Goal: Information Seeking & Learning: Understand process/instructions

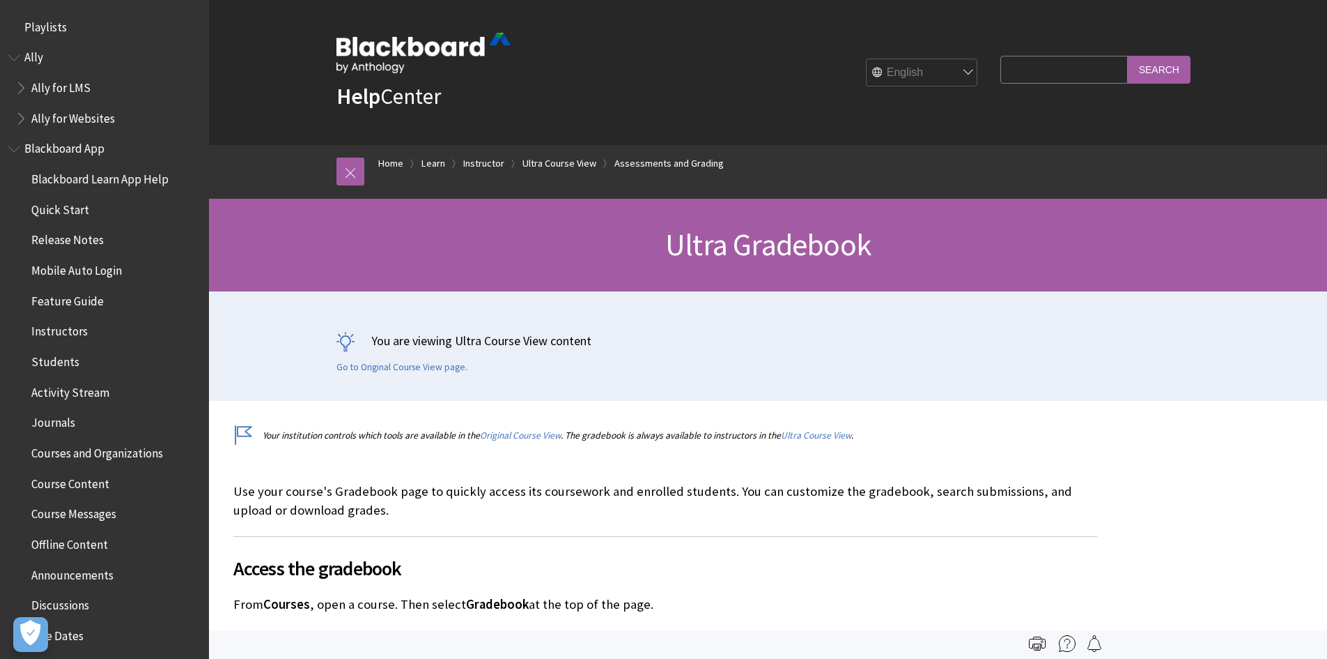
scroll to position [2000, 0]
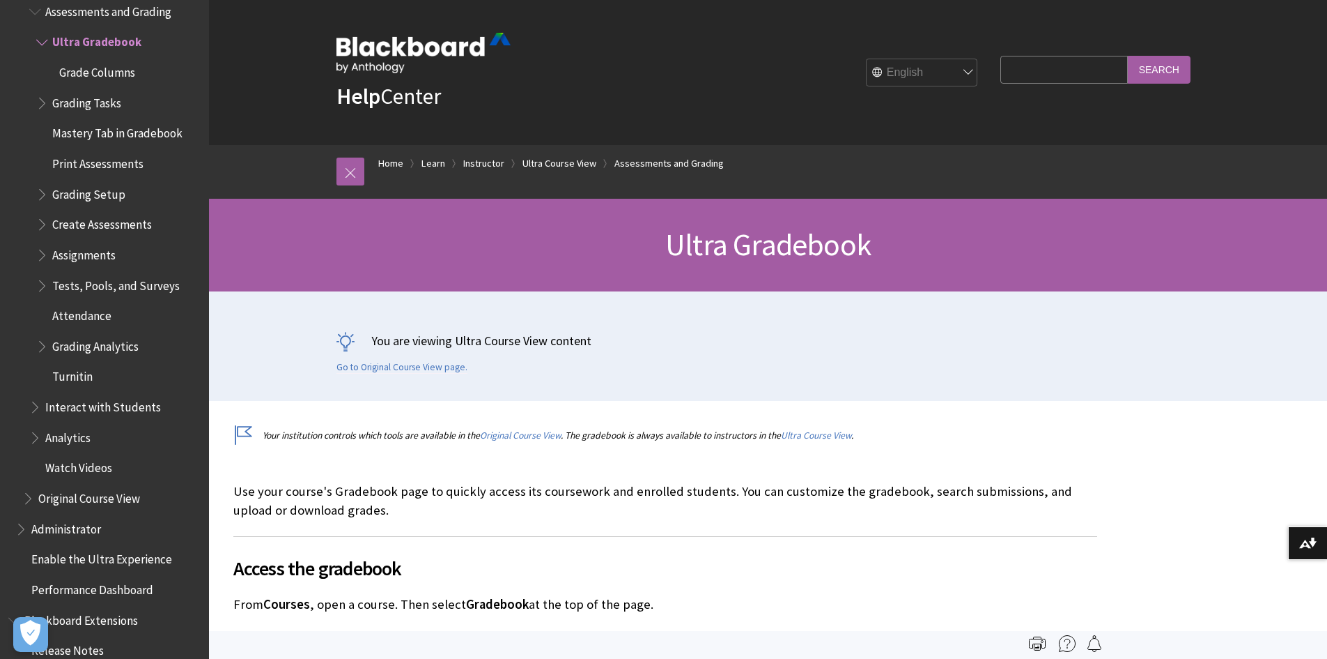
click at [1078, 63] on input "Search Query" at bounding box center [1064, 69] width 127 height 27
type input "download roster"
click at [1128, 56] on input "Search" at bounding box center [1159, 69] width 63 height 27
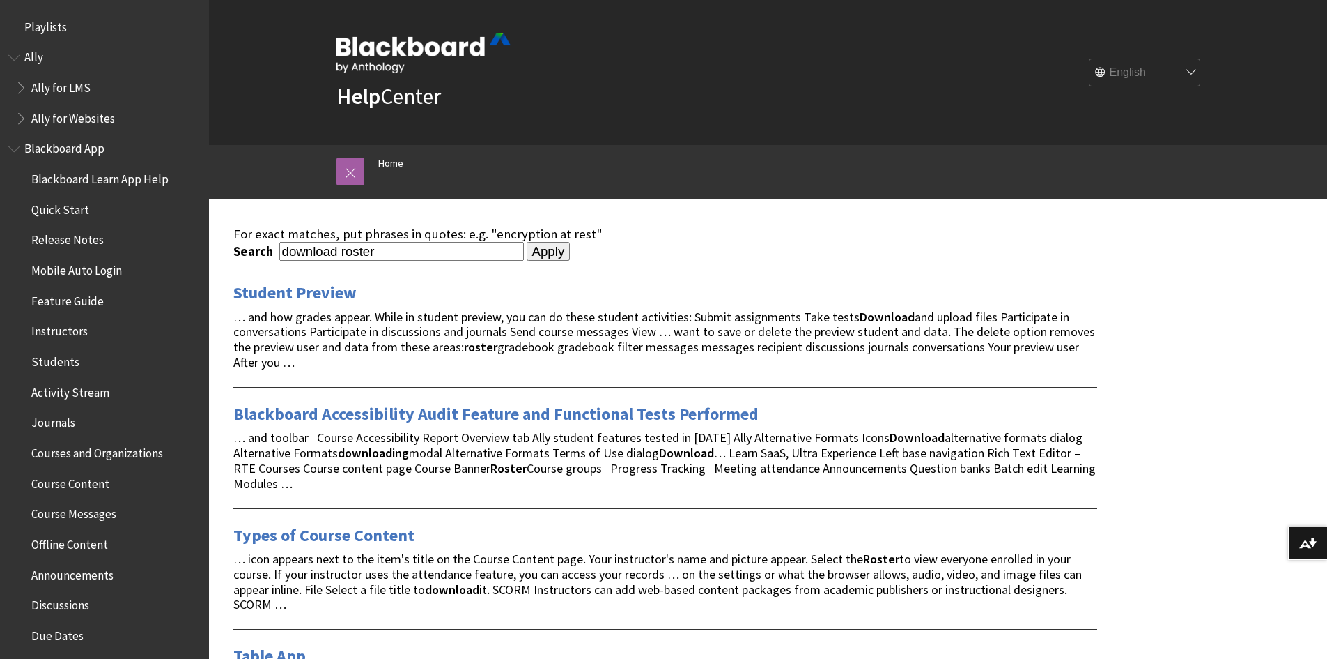
click at [541, 257] on input "Apply" at bounding box center [549, 252] width 44 height 20
drag, startPoint x: 340, startPoint y: 252, endPoint x: 222, endPoint y: 244, distance: 118.0
type input "roster"
click at [527, 242] on input "Apply" at bounding box center [549, 252] width 44 height 20
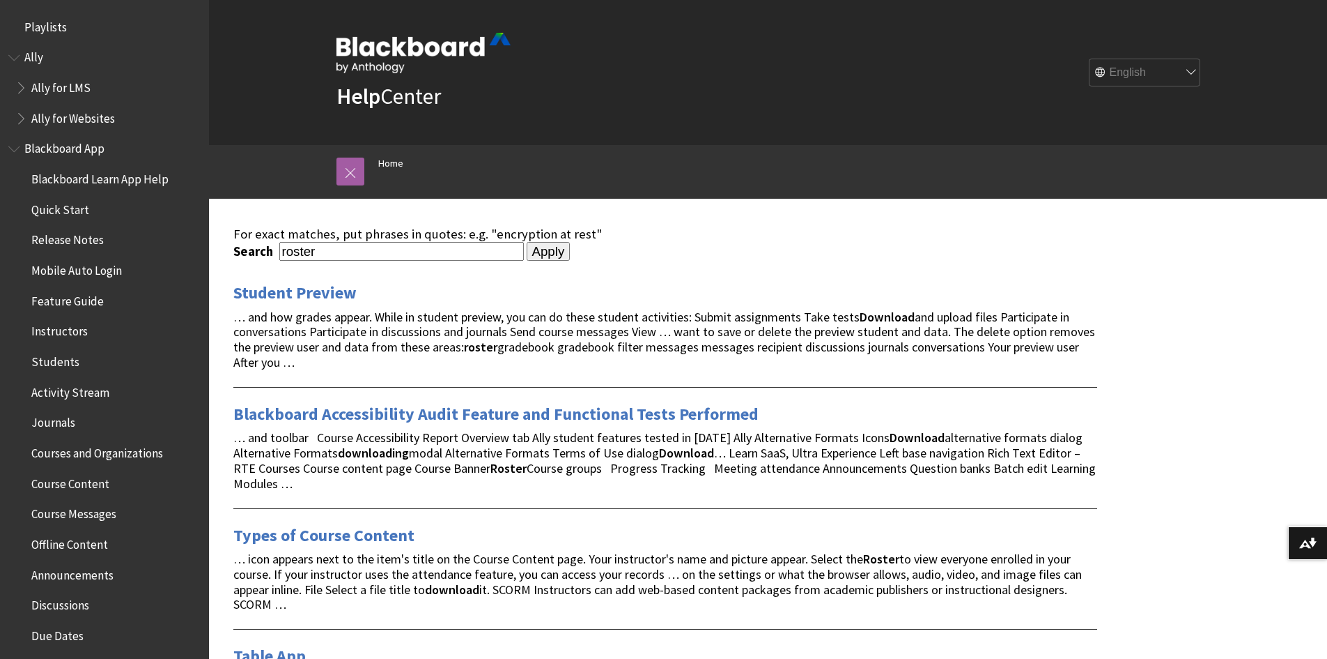
click at [539, 256] on input "Apply" at bounding box center [549, 252] width 44 height 20
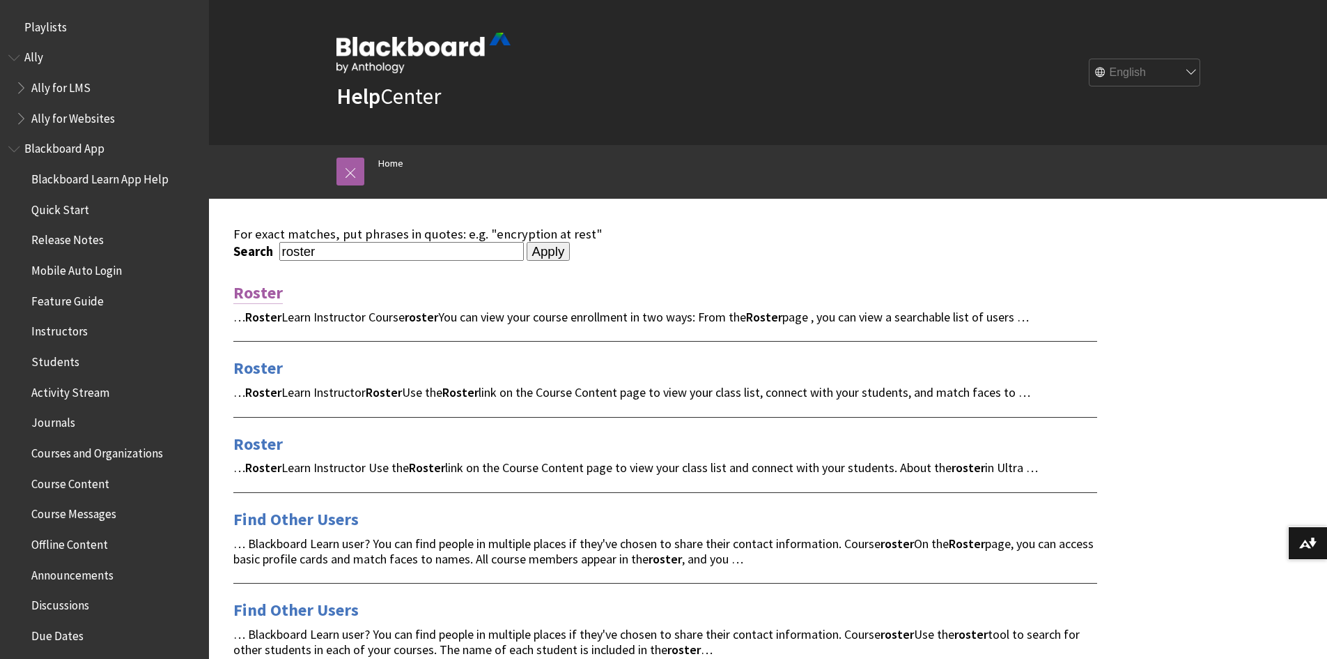
click at [256, 287] on link "Roster" at bounding box center [257, 293] width 49 height 22
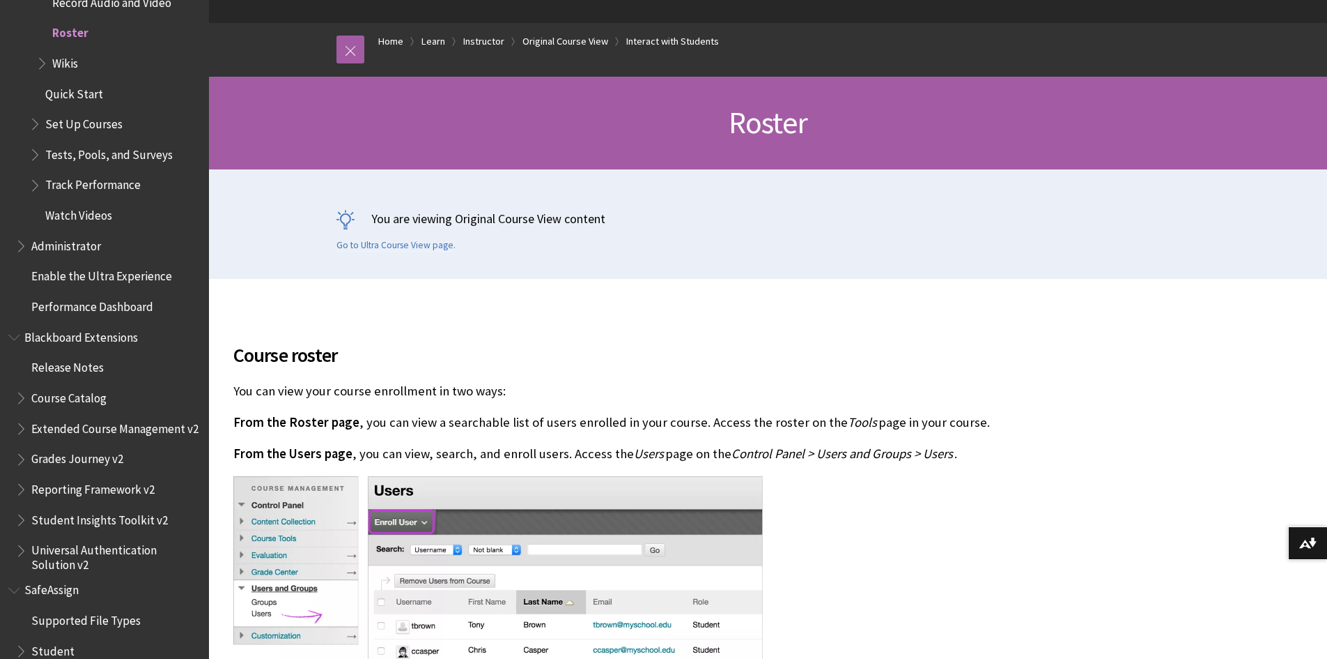
scroll to position [139, 0]
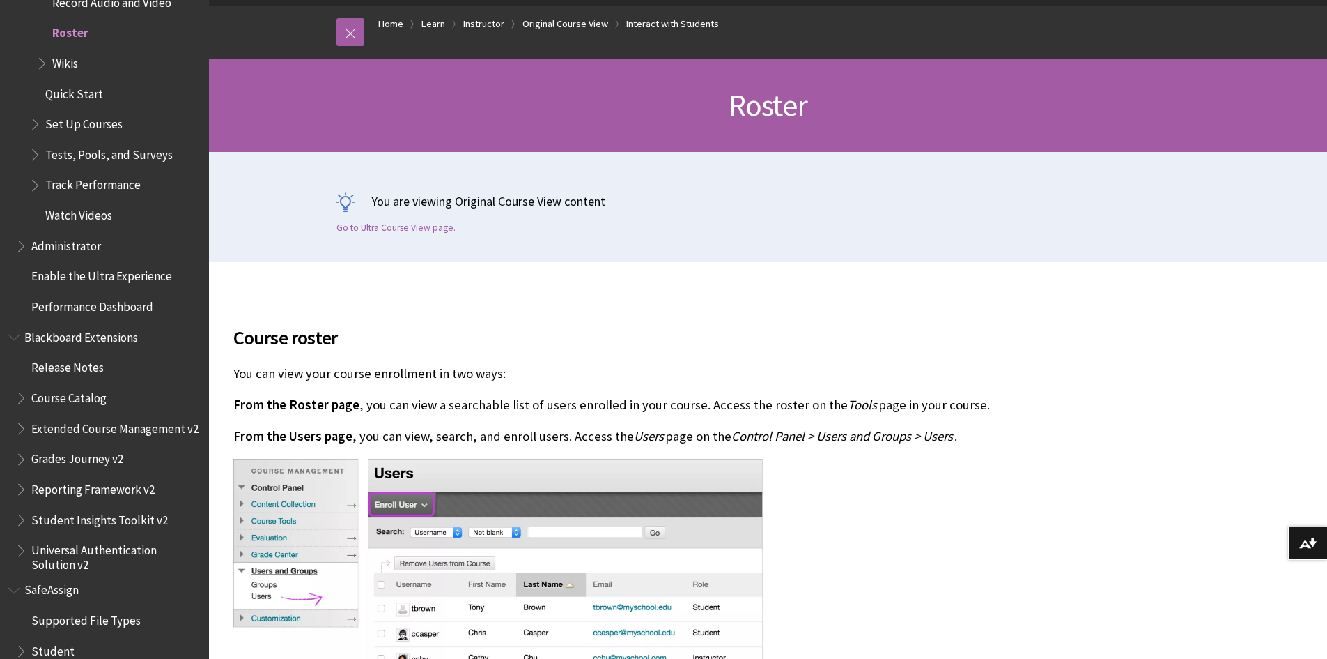
click at [413, 229] on link "Go to Ultra Course View page." at bounding box center [396, 228] width 119 height 13
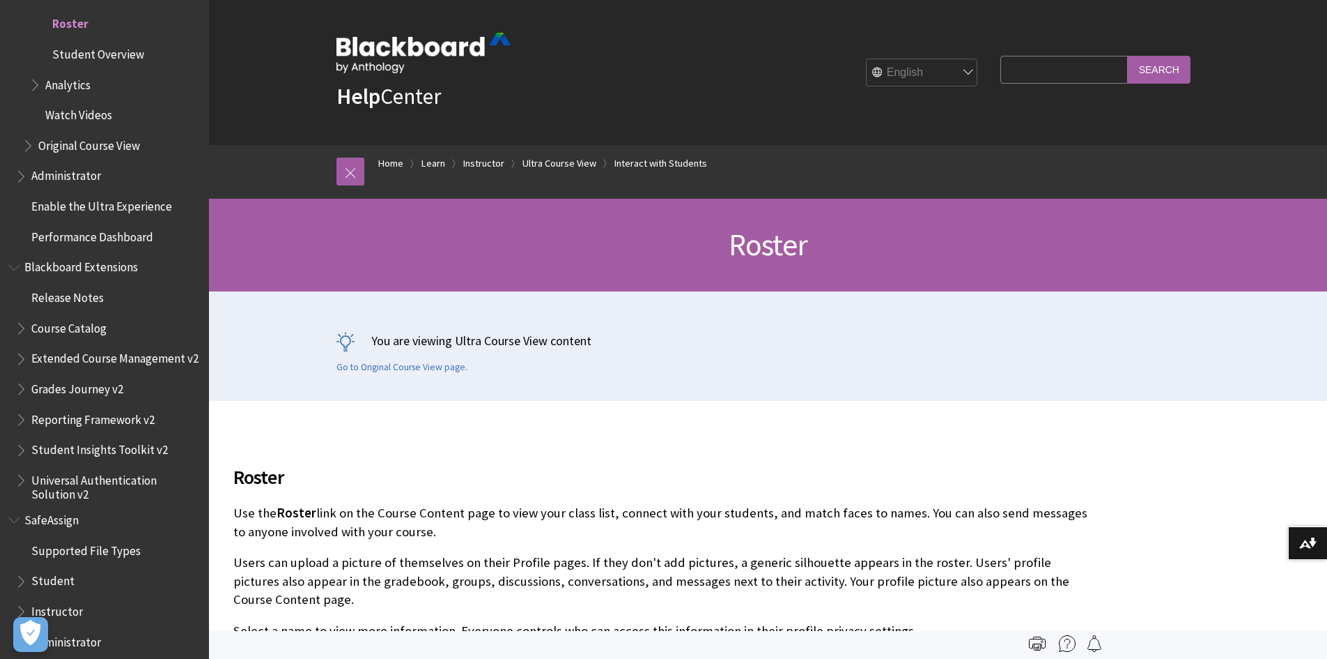
scroll to position [2616, 0]
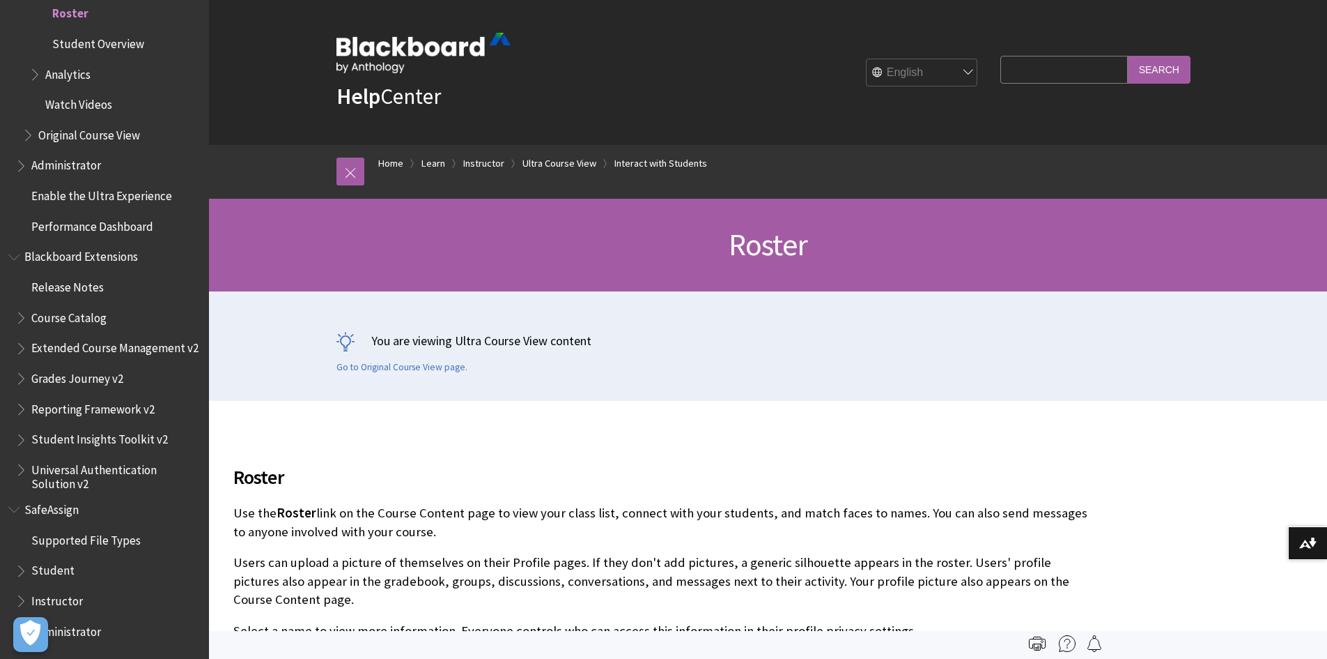
click at [110, 377] on span "Grades Journey v2" at bounding box center [77, 376] width 92 height 19
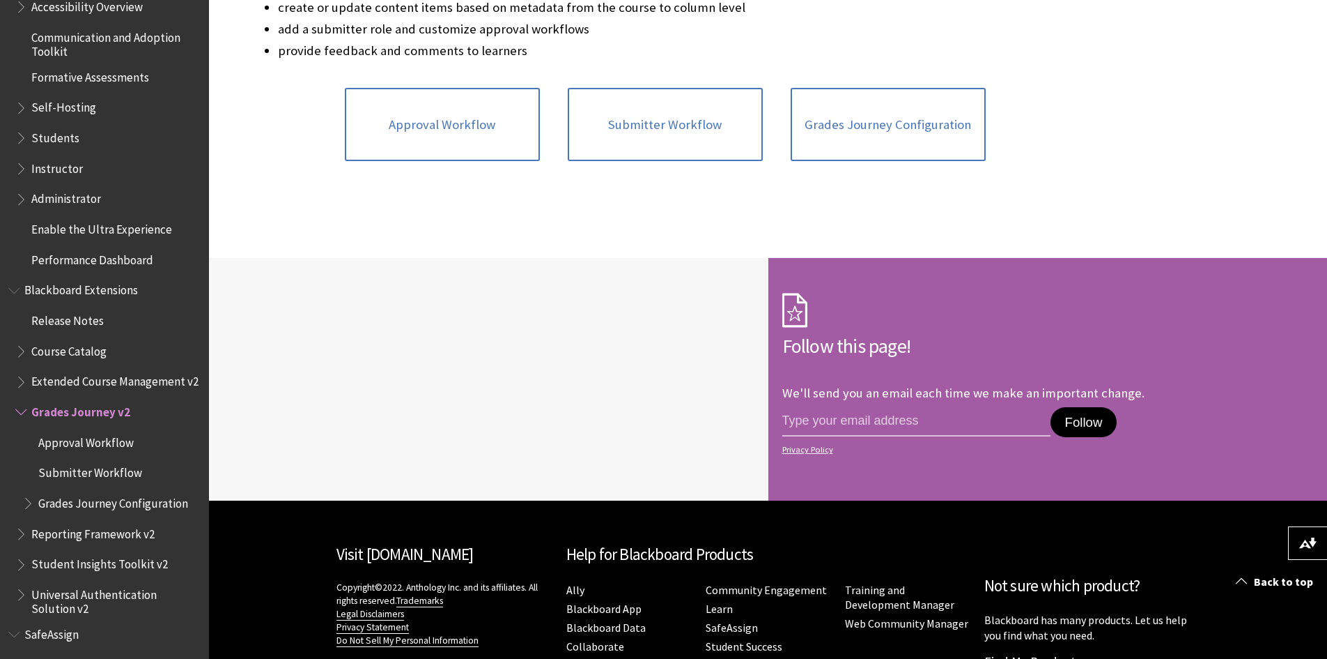
scroll to position [1231, 0]
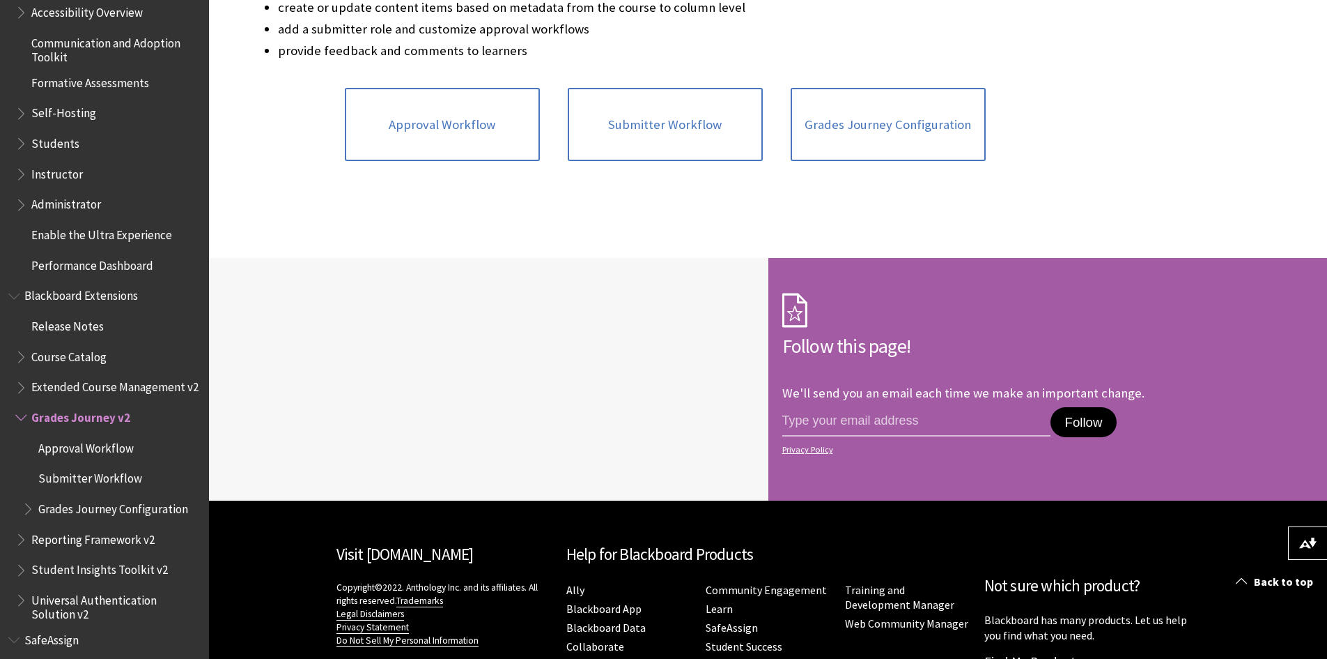
click at [15, 429] on ul "Release Notes Course Catalog Extended Course Management v2 Grades Journey v2 Ap…" at bounding box center [104, 467] width 192 height 307
click at [21, 388] on span "Book outline for Blackboard Extensions" at bounding box center [22, 384] width 15 height 17
click at [14, 291] on span "Book outline for Blackboard Extensions" at bounding box center [15, 292] width 15 height 17
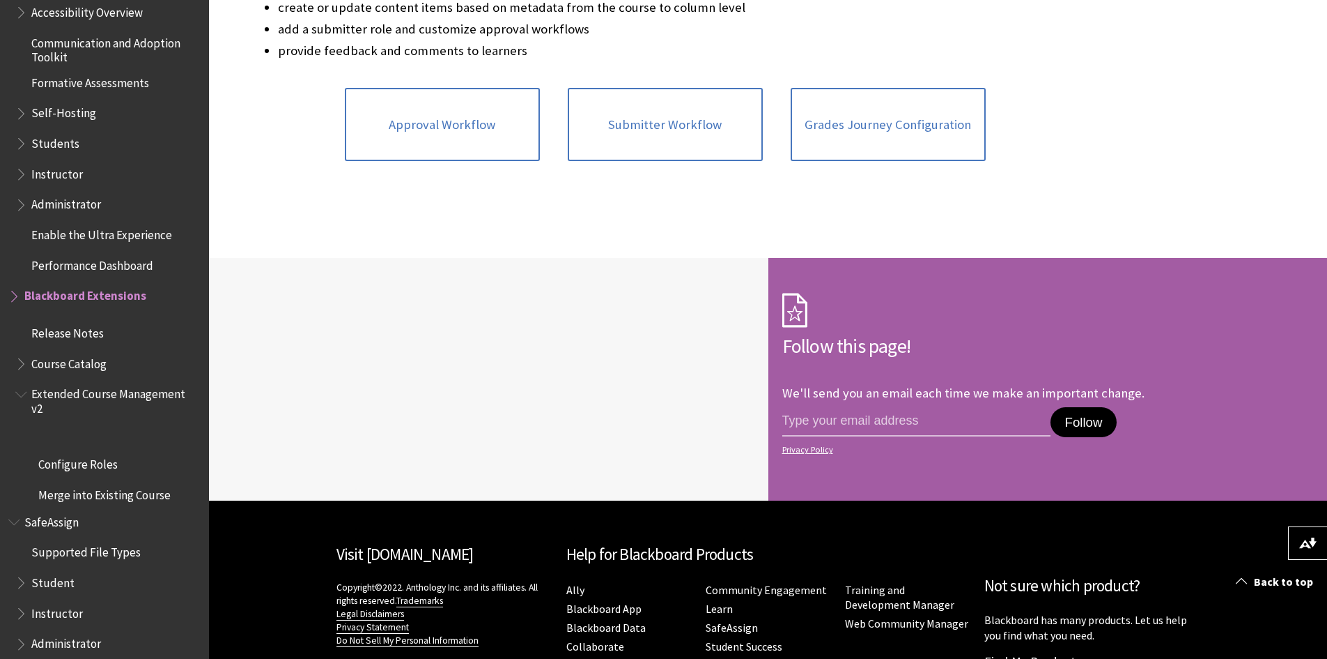
scroll to position [1048, 0]
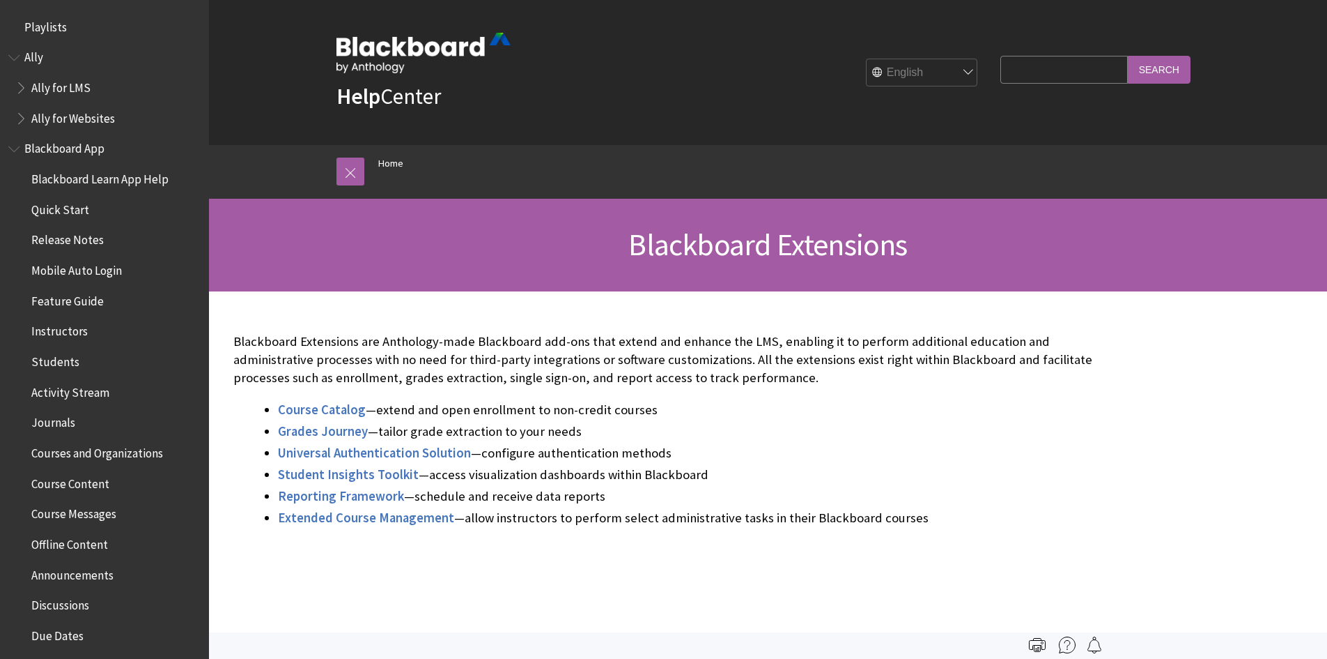
scroll to position [1279, 0]
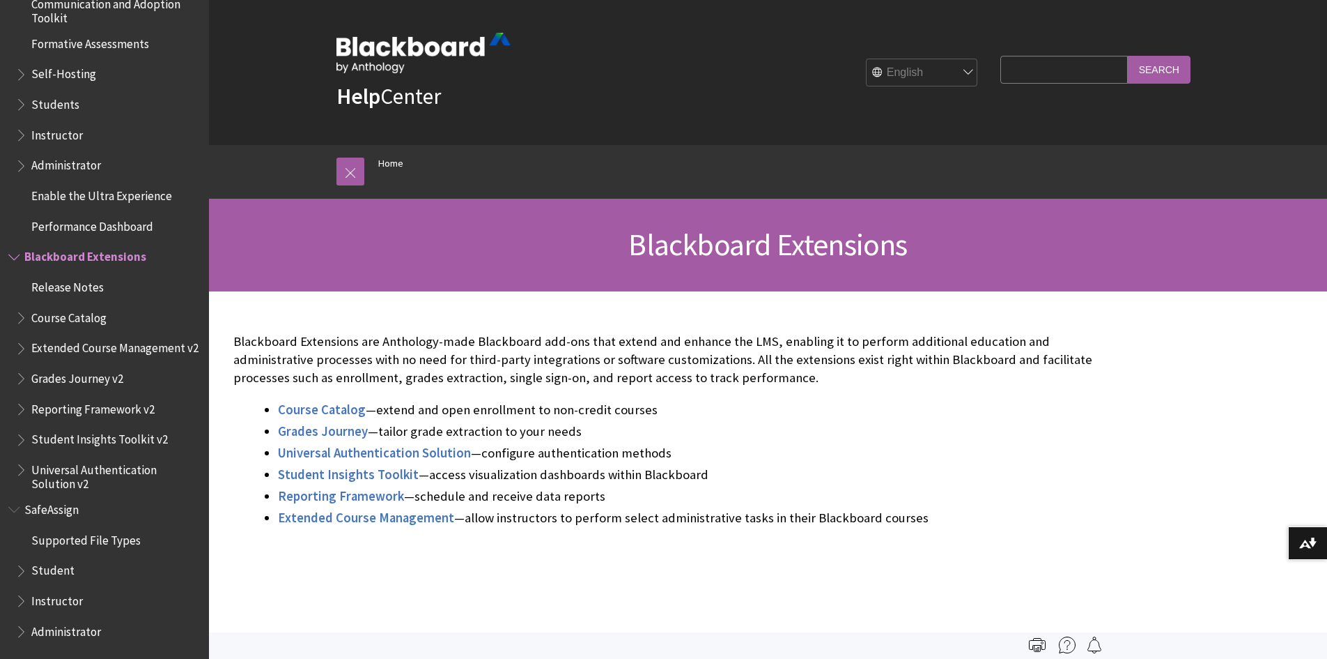
click at [15, 245] on span "Book outline for Blackboard Extensions" at bounding box center [15, 253] width 15 height 17
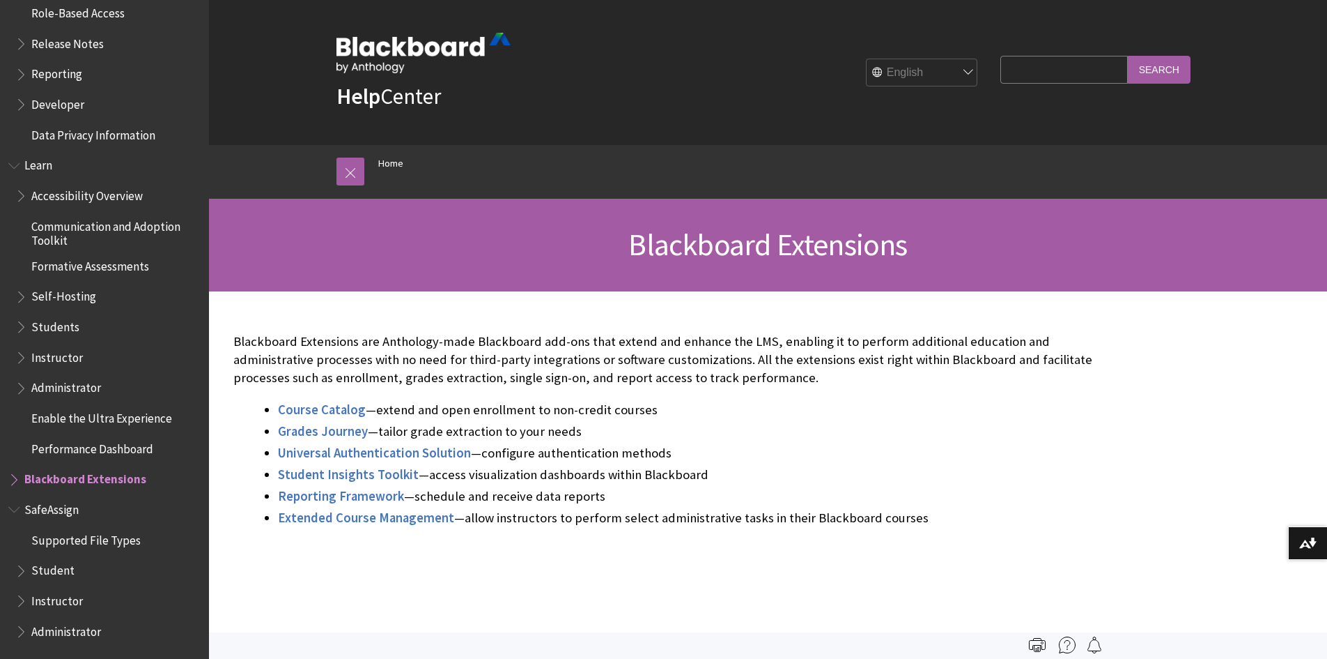
scroll to position [1048, 0]
click at [20, 162] on span "Book outline for Blackboard Learn Help" at bounding box center [15, 162] width 15 height 17
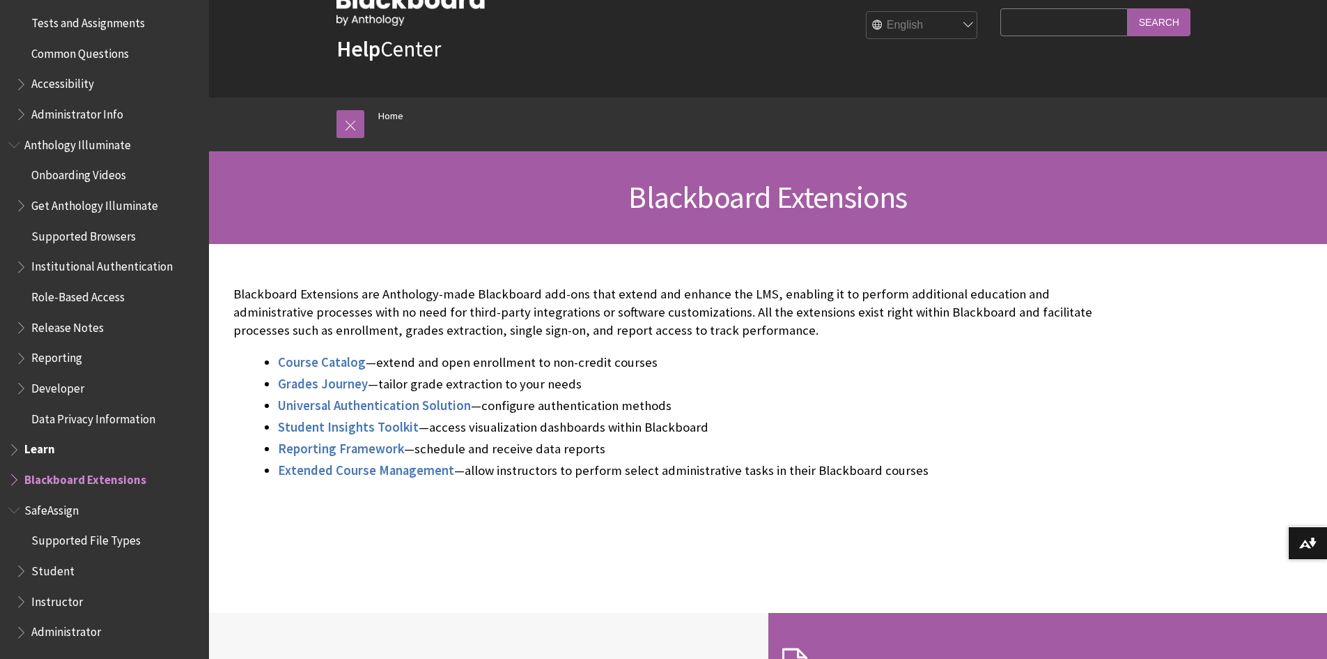
scroll to position [70, 0]
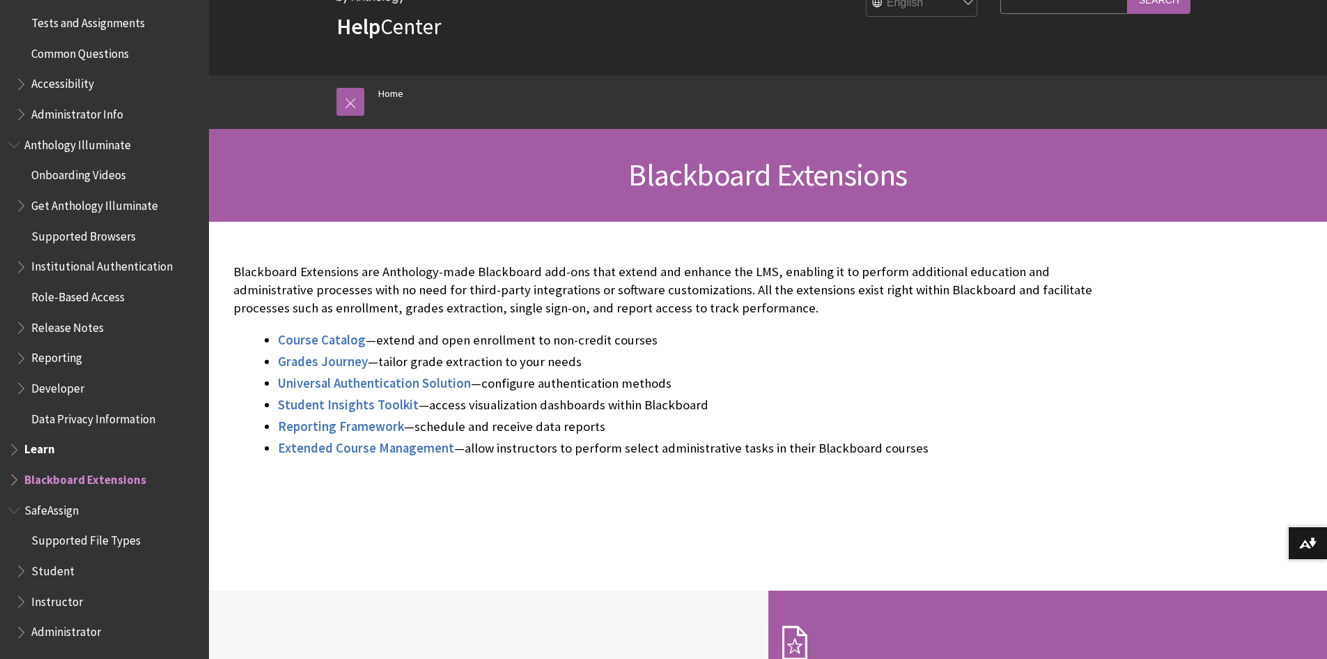
click at [66, 601] on span "Instructor" at bounding box center [57, 599] width 52 height 19
click at [22, 598] on span "Book outline for Blackboard SafeAssign" at bounding box center [22, 598] width 15 height 17
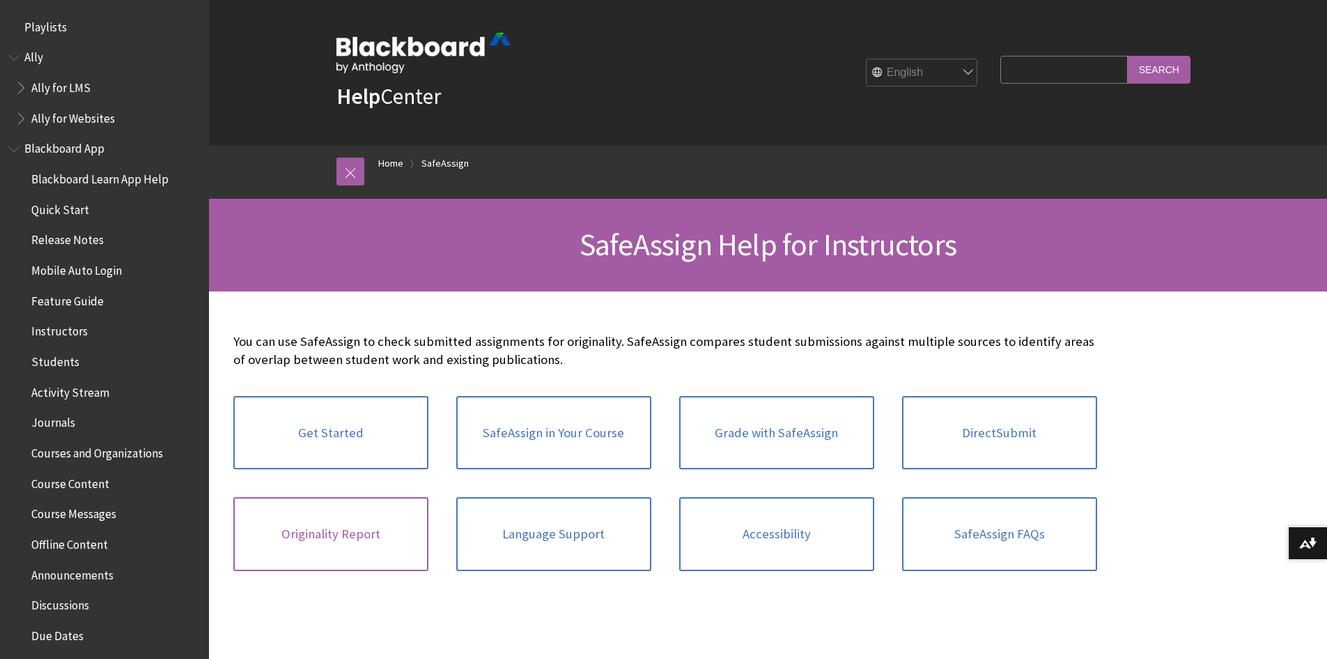
scroll to position [1523, 0]
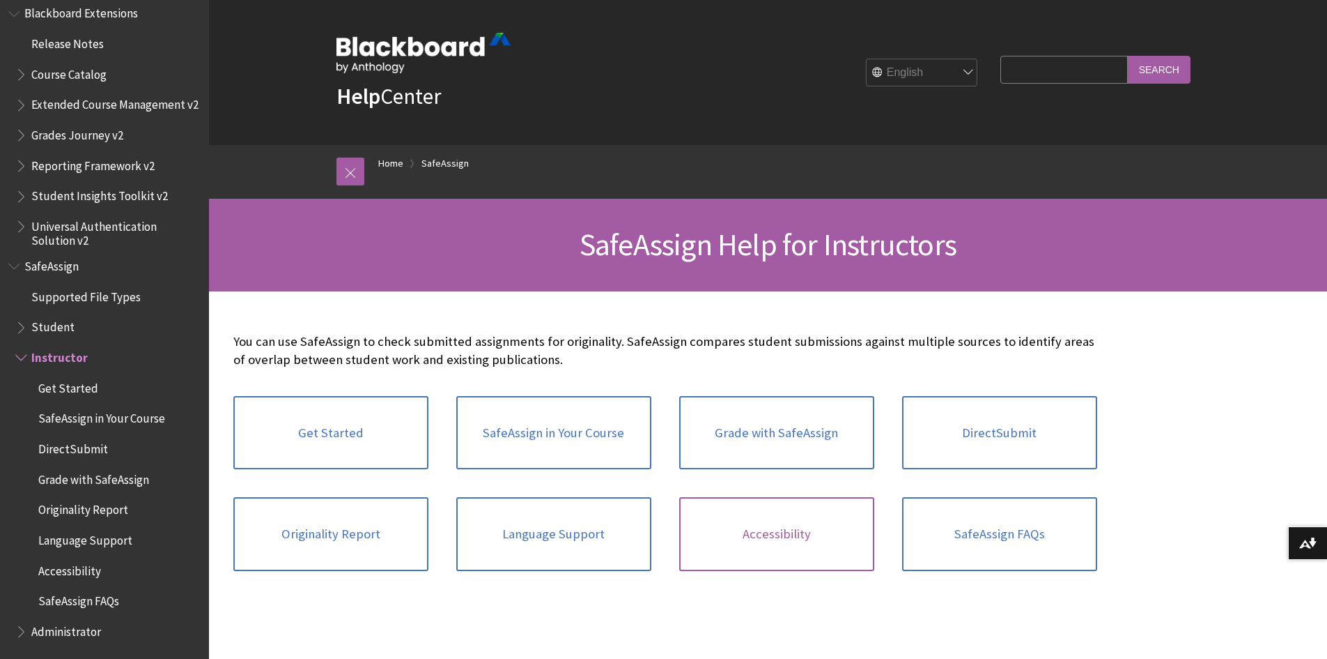
click at [761, 528] on link "Accessibility" at bounding box center [776, 534] width 195 height 74
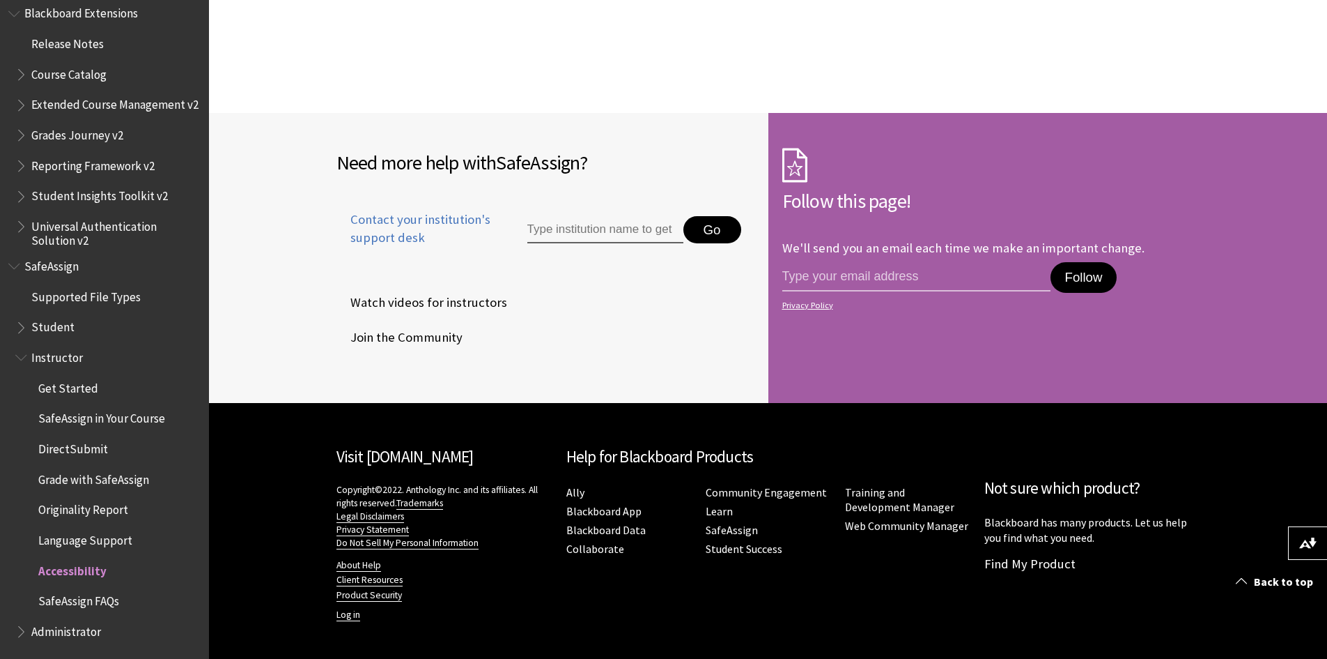
scroll to position [565, 0]
click at [63, 352] on span "Instructor" at bounding box center [57, 355] width 52 height 19
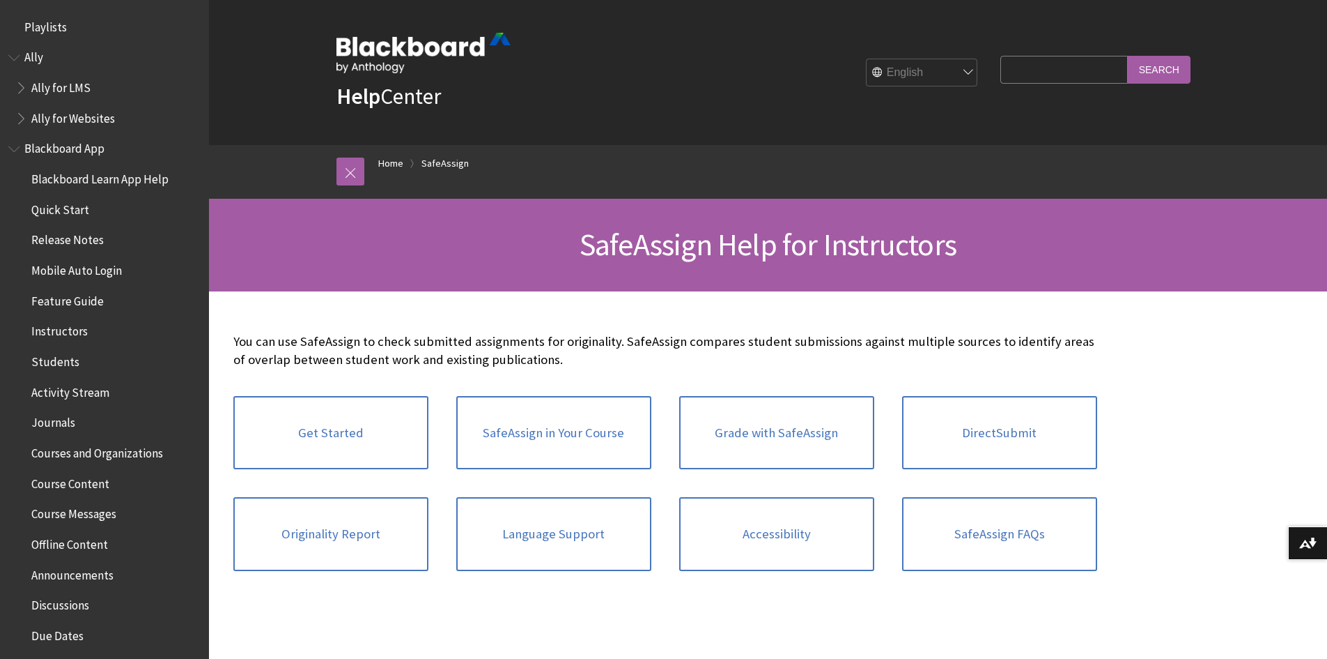
scroll to position [1523, 0]
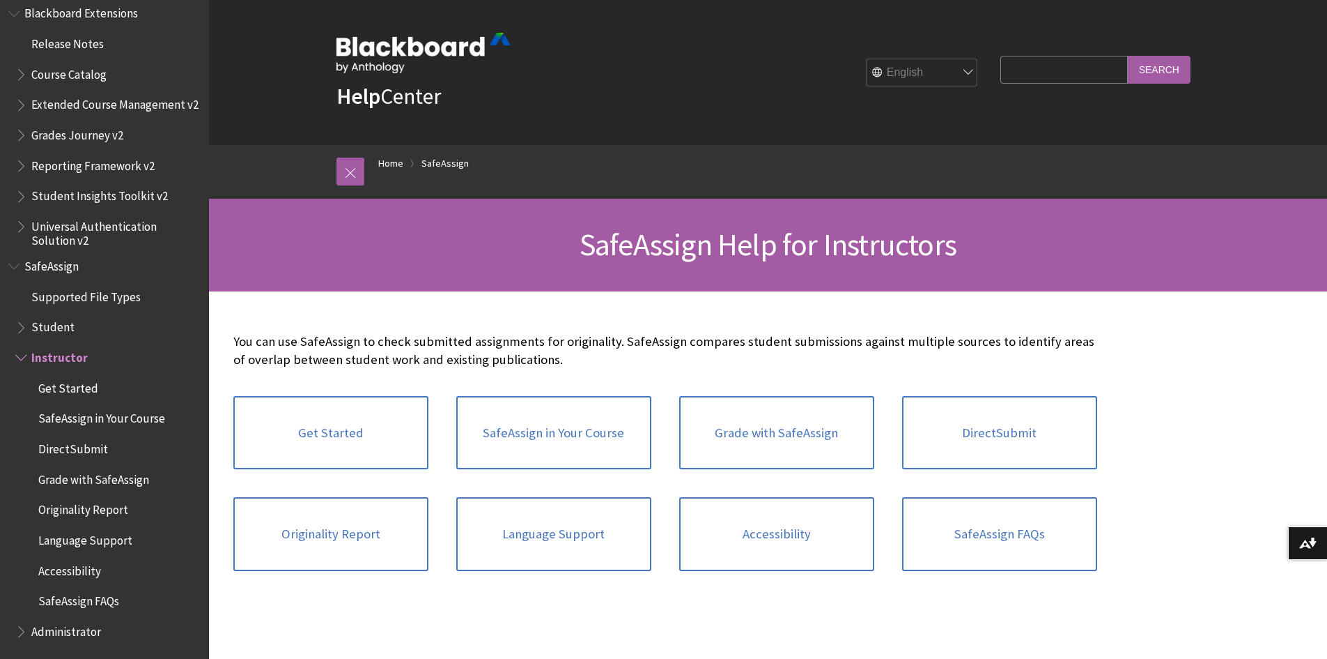
click at [20, 355] on span "Book outline for Blackboard SafeAssign" at bounding box center [22, 354] width 15 height 17
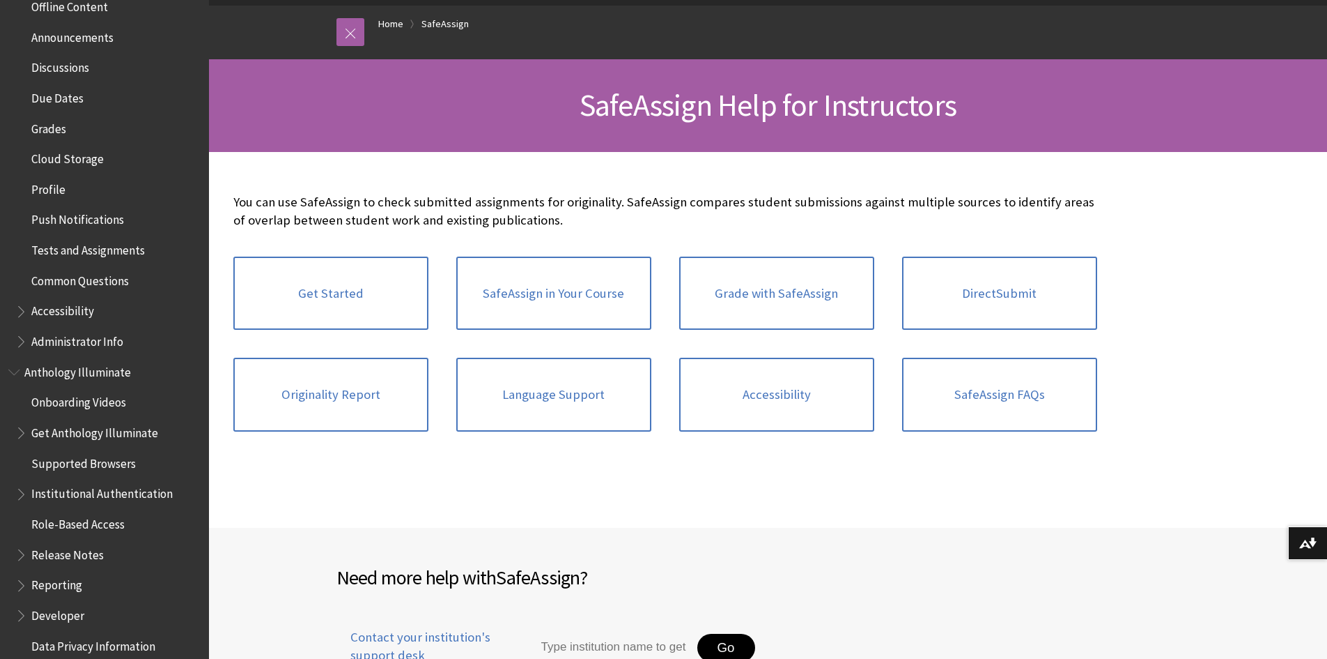
scroll to position [513, 0]
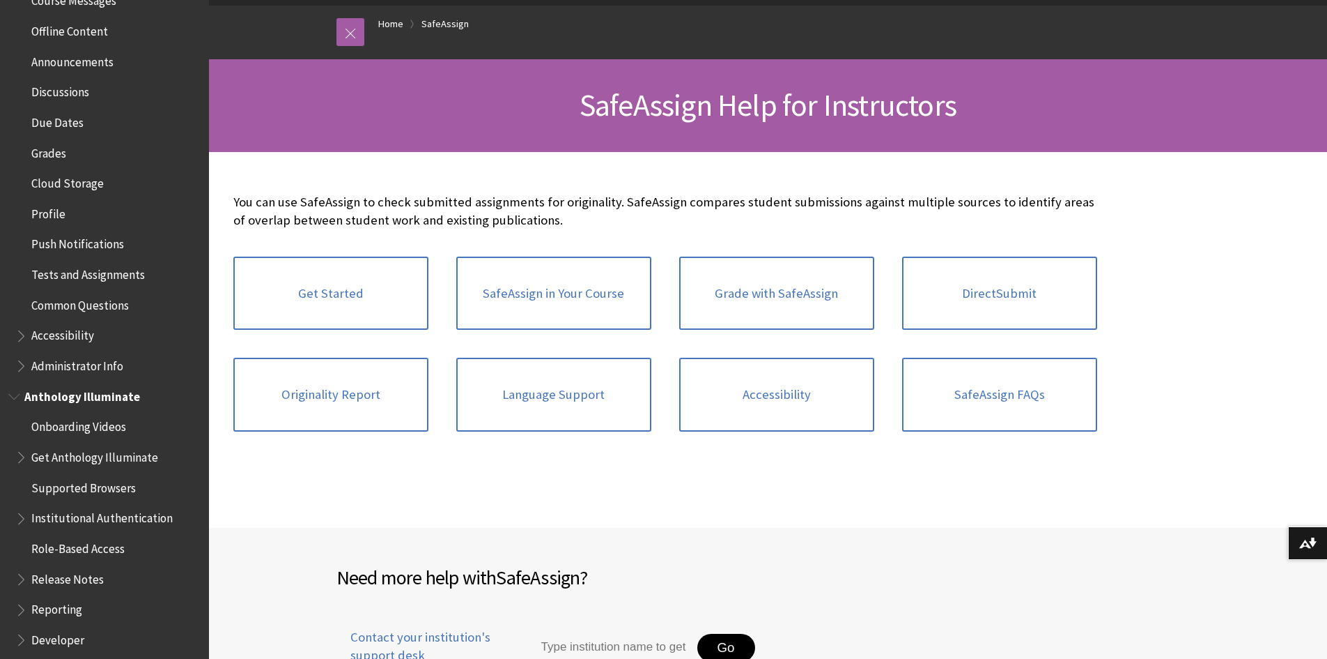
click at [16, 398] on span "Book outline for Anthology Illuminate" at bounding box center [15, 393] width 15 height 17
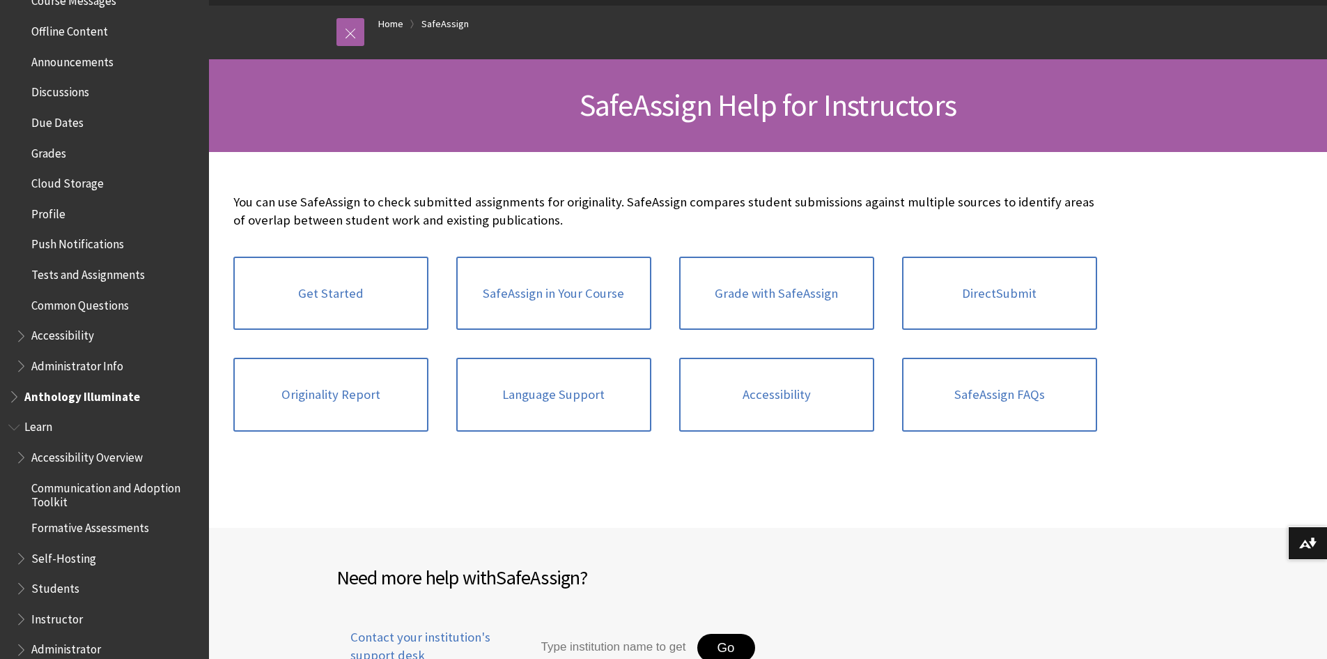
click at [14, 427] on span "Book outline for Blackboard Learn Help" at bounding box center [15, 423] width 15 height 17
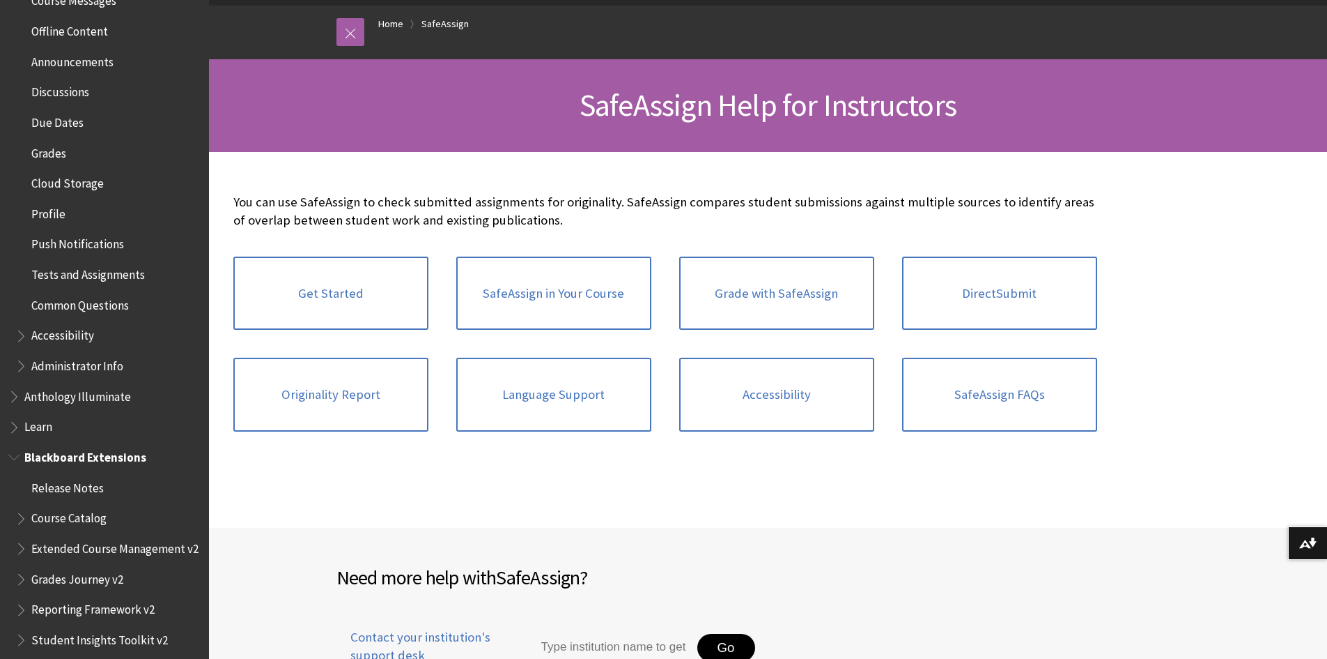
click at [15, 455] on span "Book outline for Blackboard Extensions" at bounding box center [15, 453] width 15 height 17
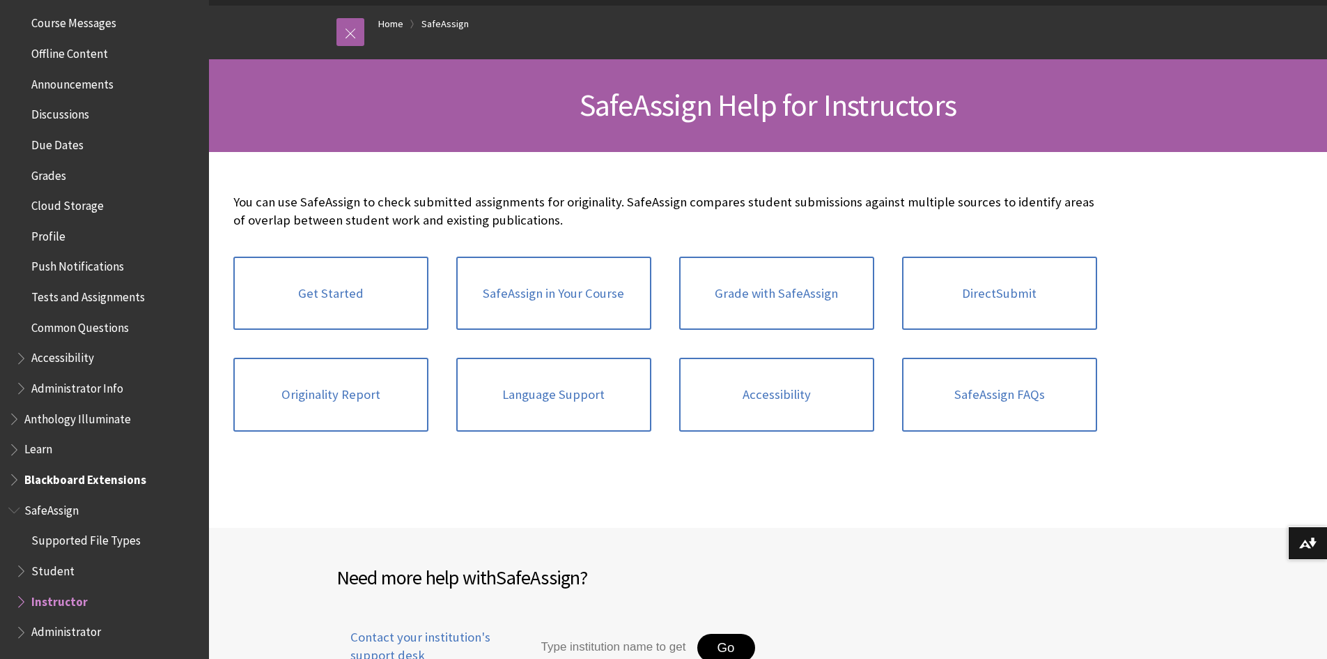
scroll to position [491, 0]
click at [17, 476] on span "Book outline for Blackboard Extensions" at bounding box center [15, 476] width 15 height 17
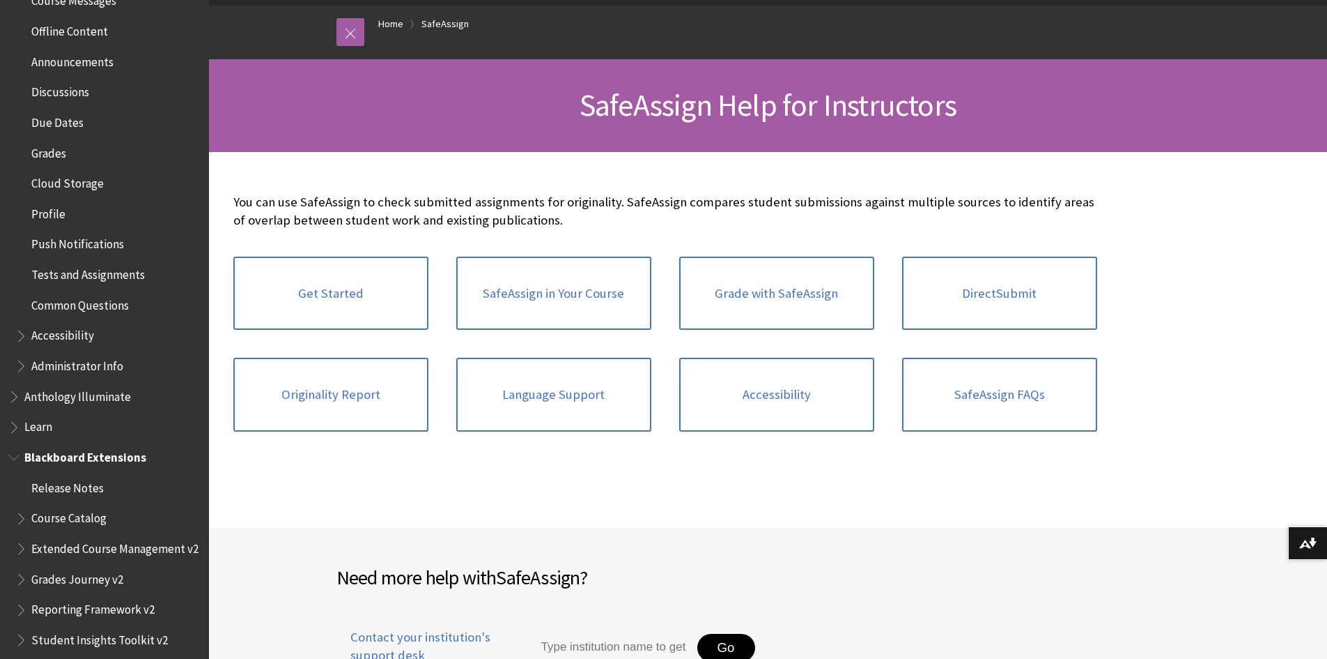
click at [12, 453] on span "Book outline for Blackboard Extensions" at bounding box center [15, 453] width 15 height 17
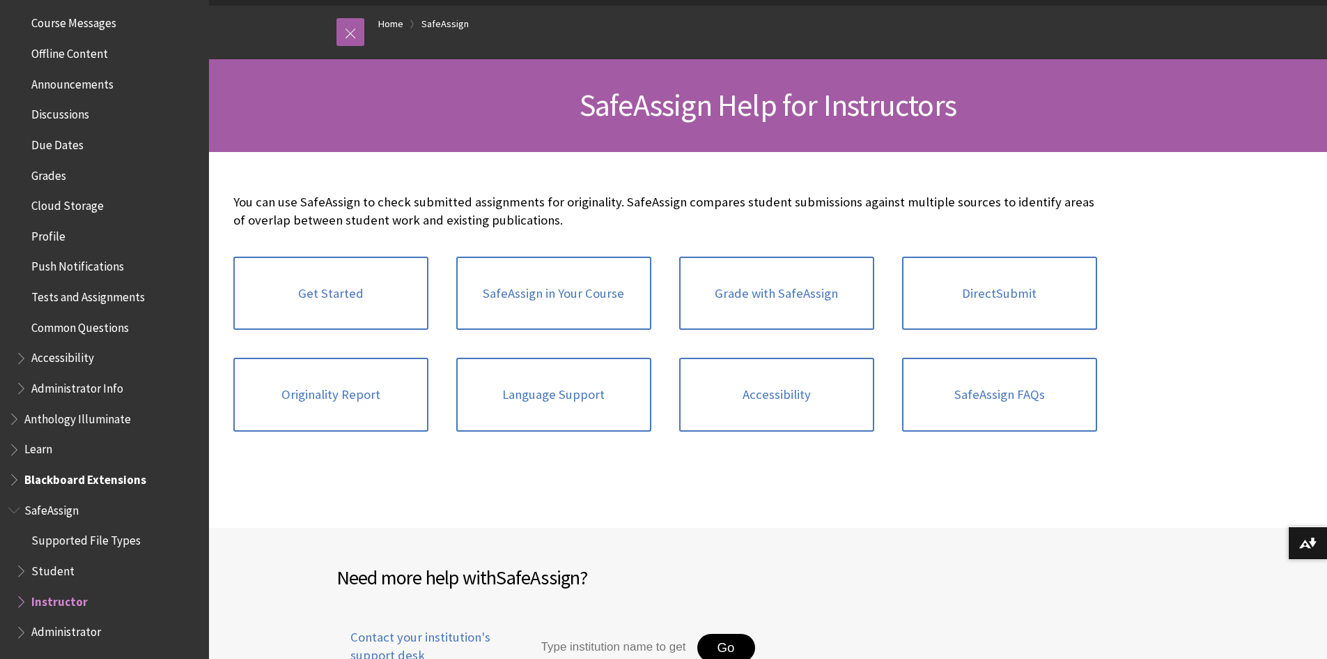
scroll to position [491, 0]
click at [15, 502] on span "Book outline for Blackboard SafeAssign" at bounding box center [15, 506] width 15 height 17
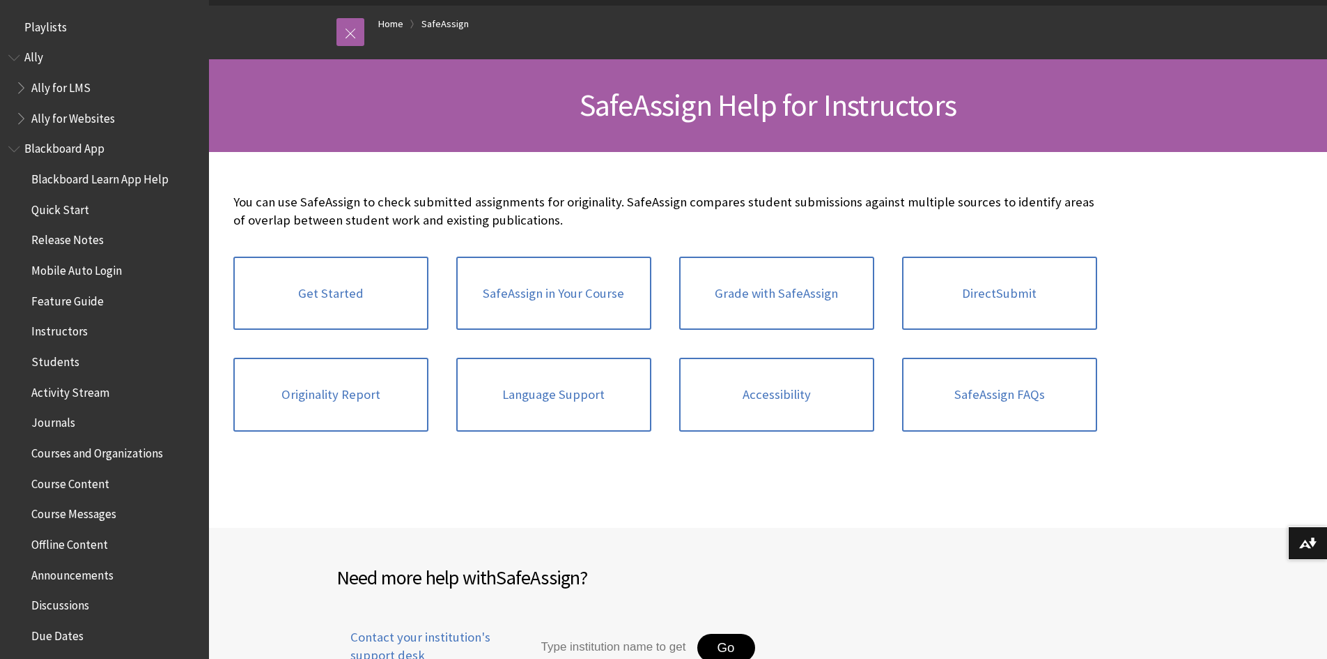
scroll to position [0, 0]
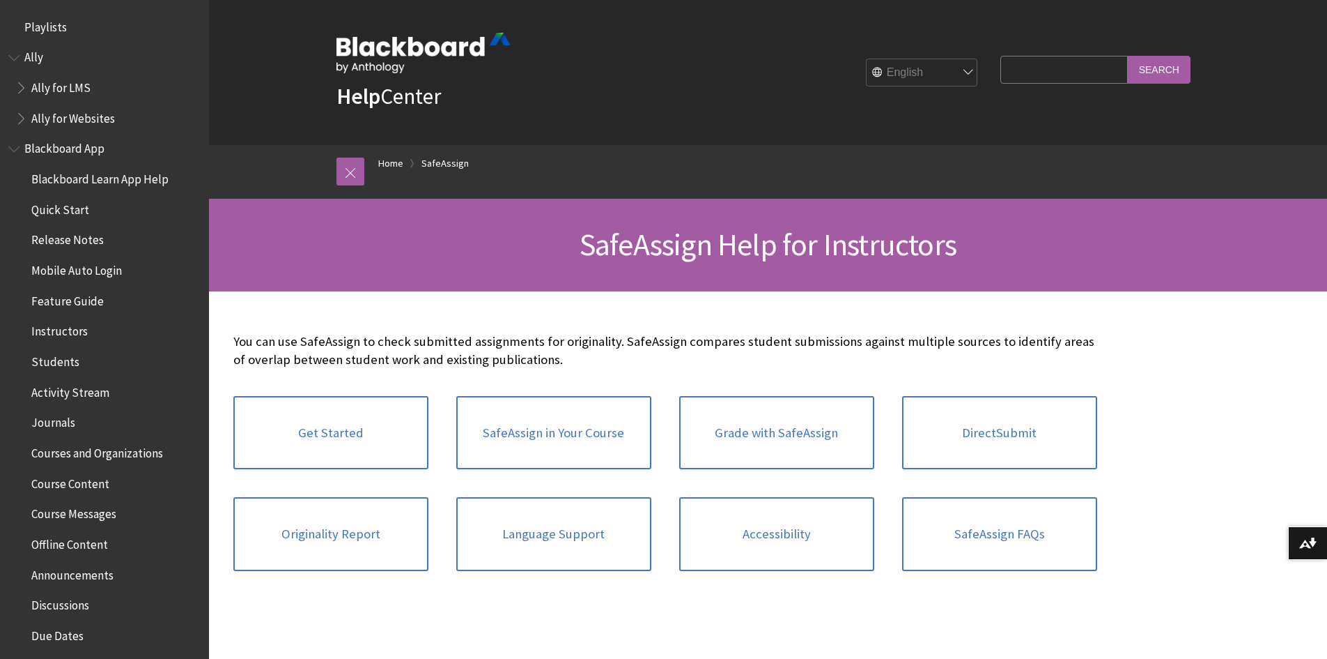
click at [30, 141] on span "Blackboard App" at bounding box center [64, 146] width 80 height 19
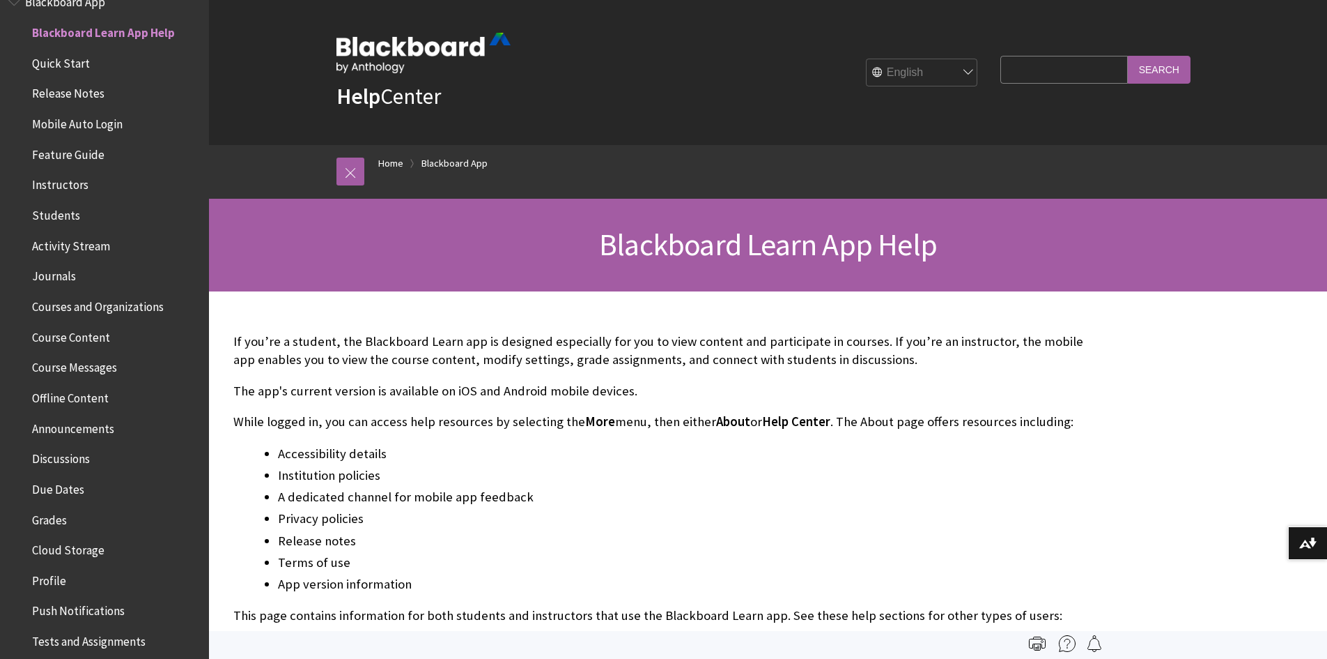
scroll to position [216, 0]
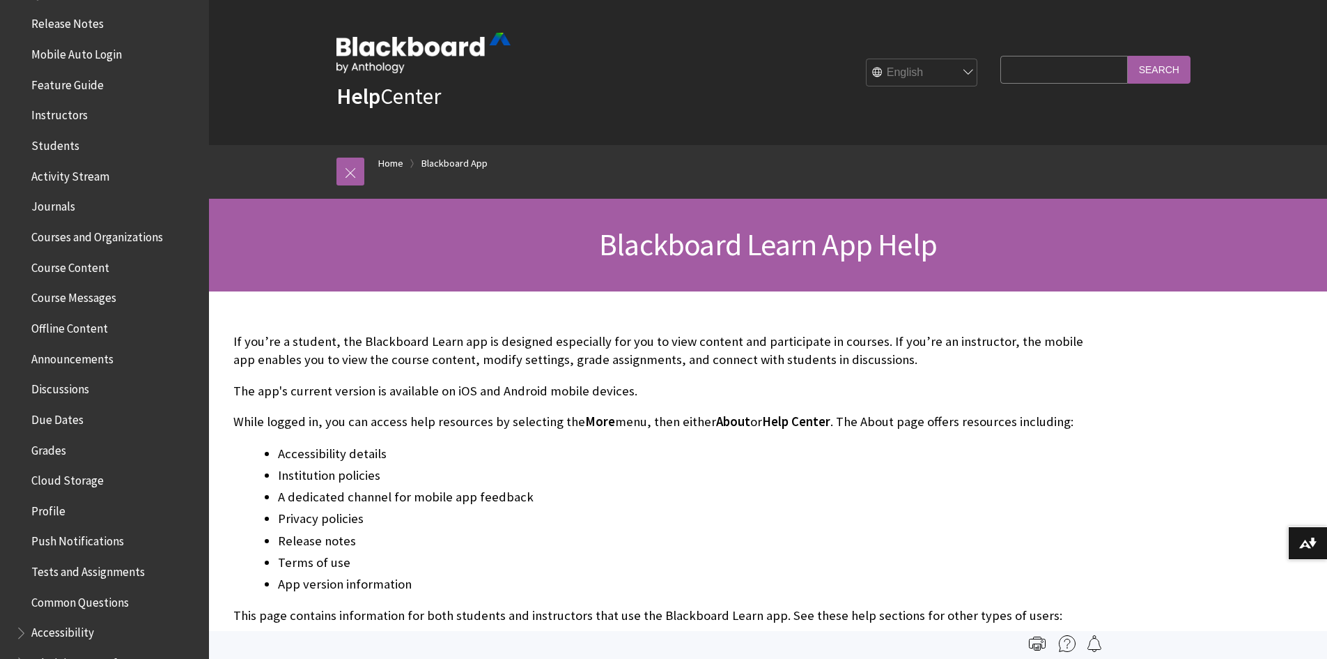
click at [95, 327] on span "Offline Content" at bounding box center [69, 325] width 77 height 19
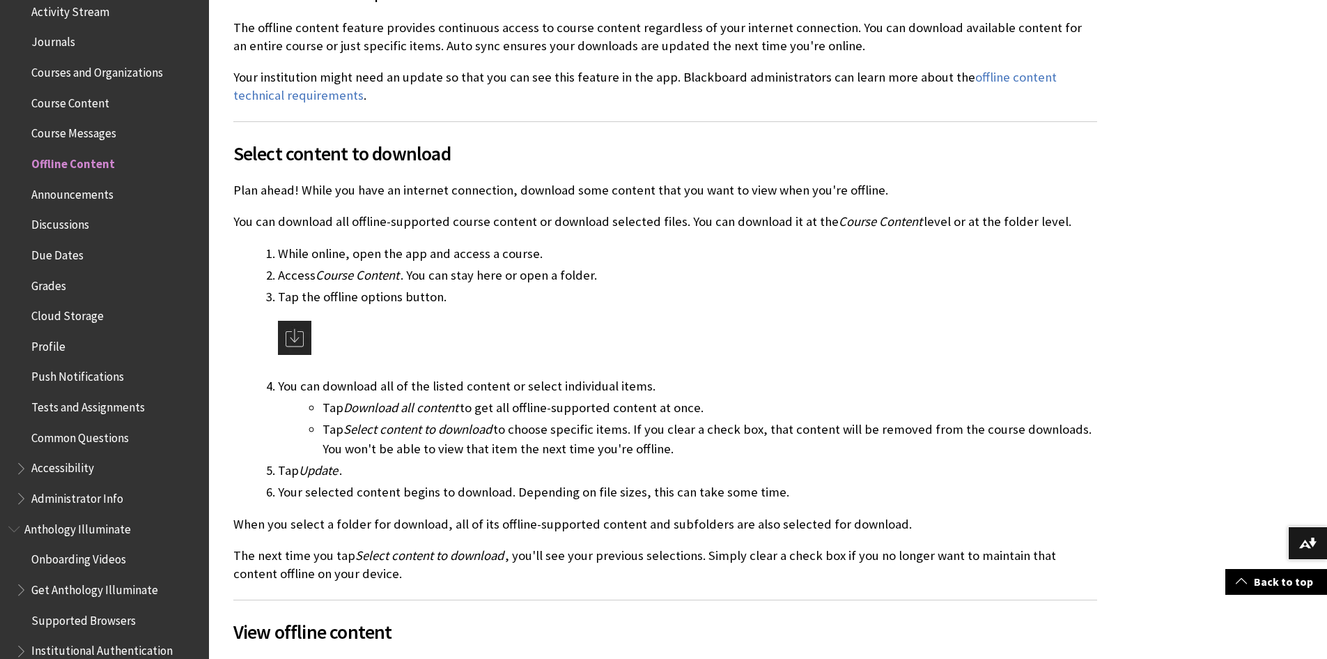
scroll to position [372, 0]
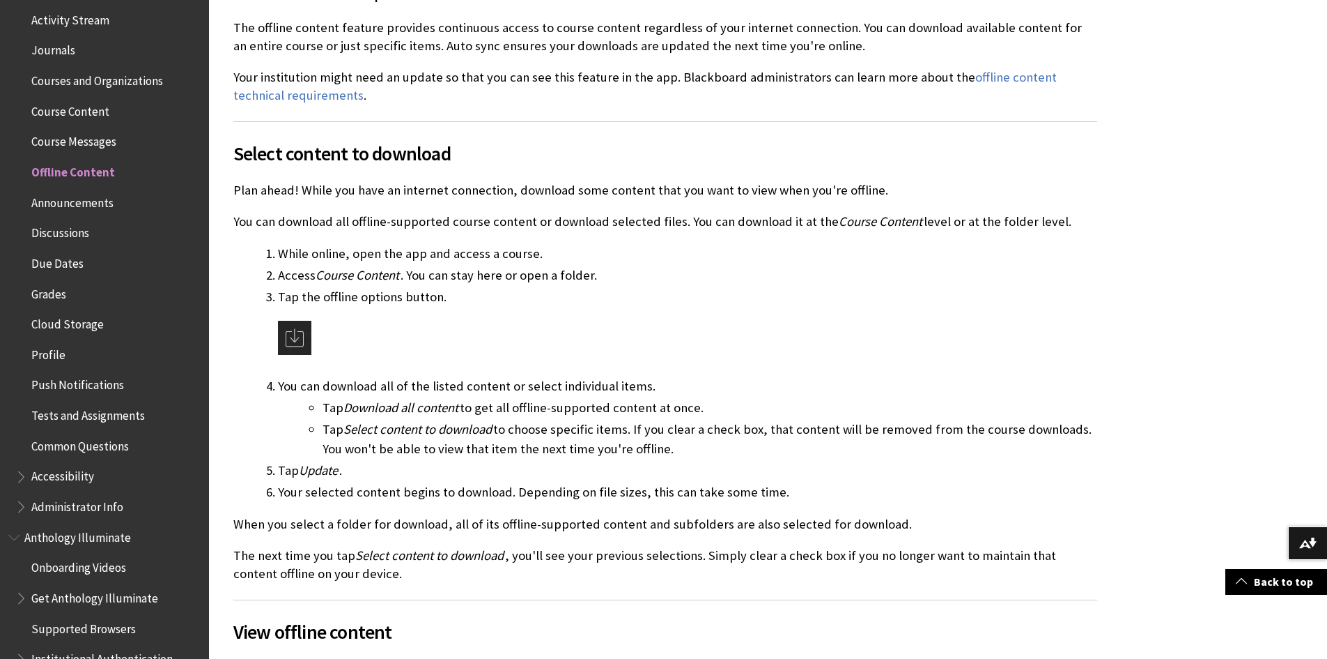
click at [45, 356] on span "Profile" at bounding box center [48, 352] width 34 height 19
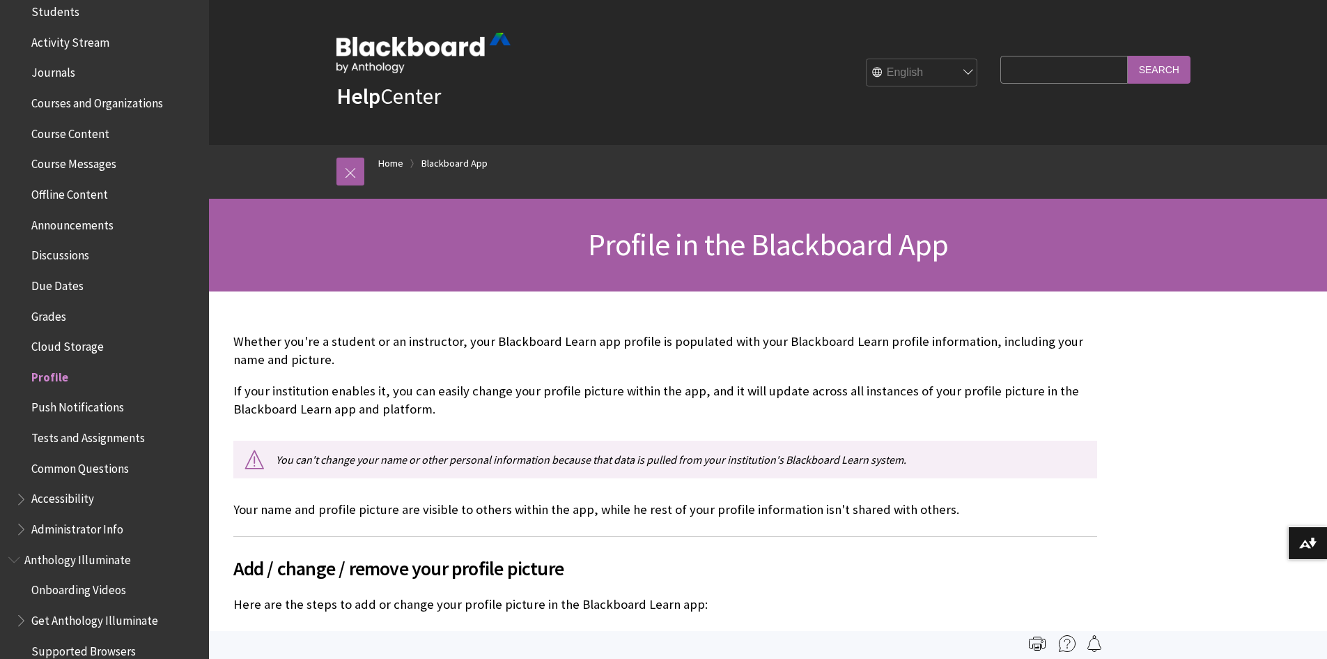
scroll to position [346, 0]
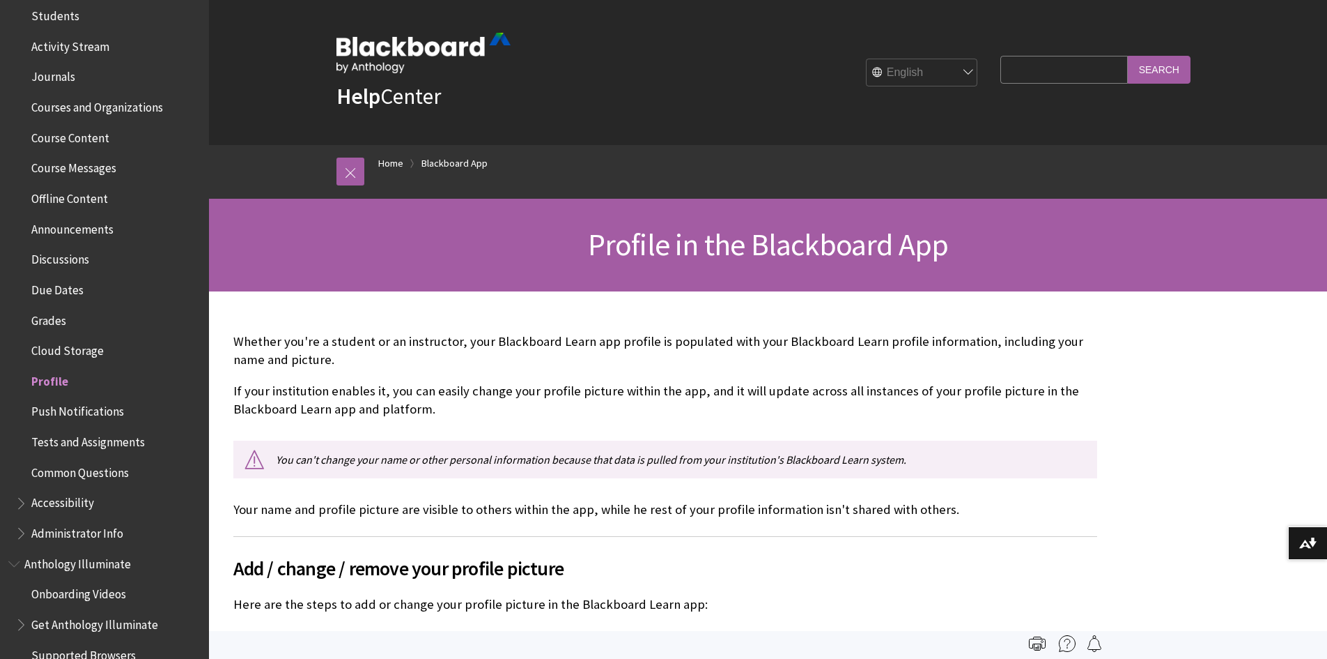
click at [58, 325] on span "Grades" at bounding box center [48, 318] width 35 height 19
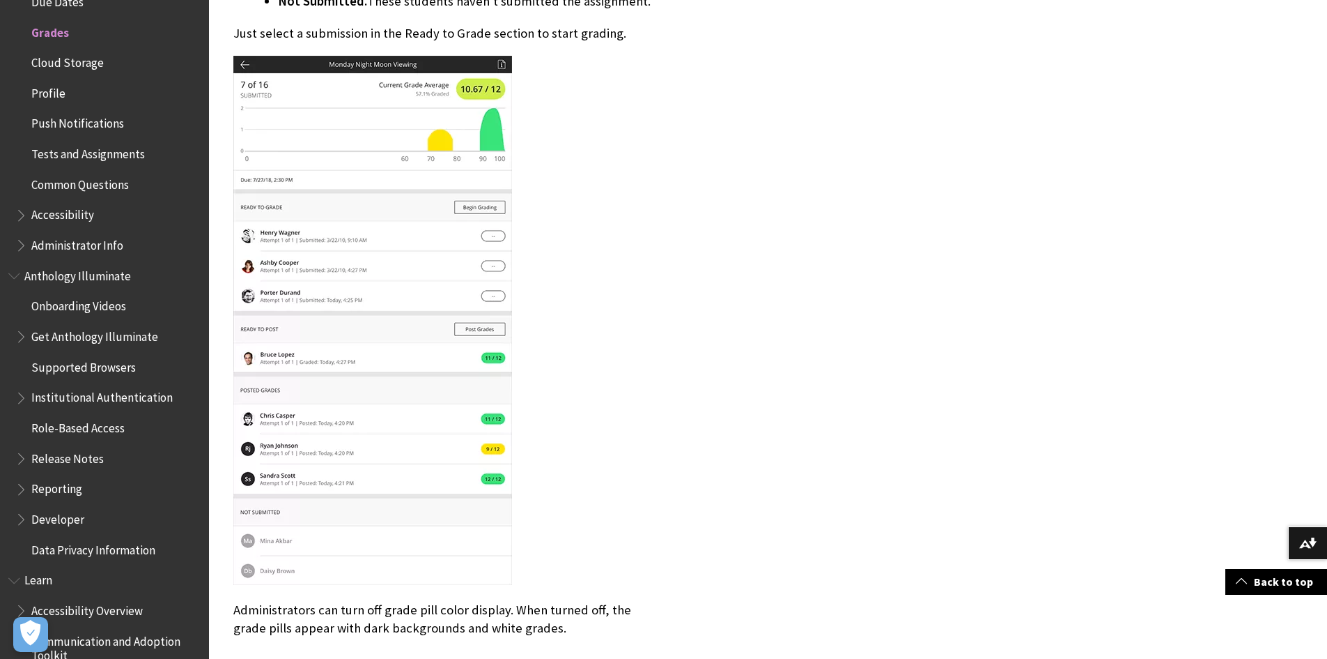
scroll to position [6202, 0]
